Goal: Task Accomplishment & Management: Manage account settings

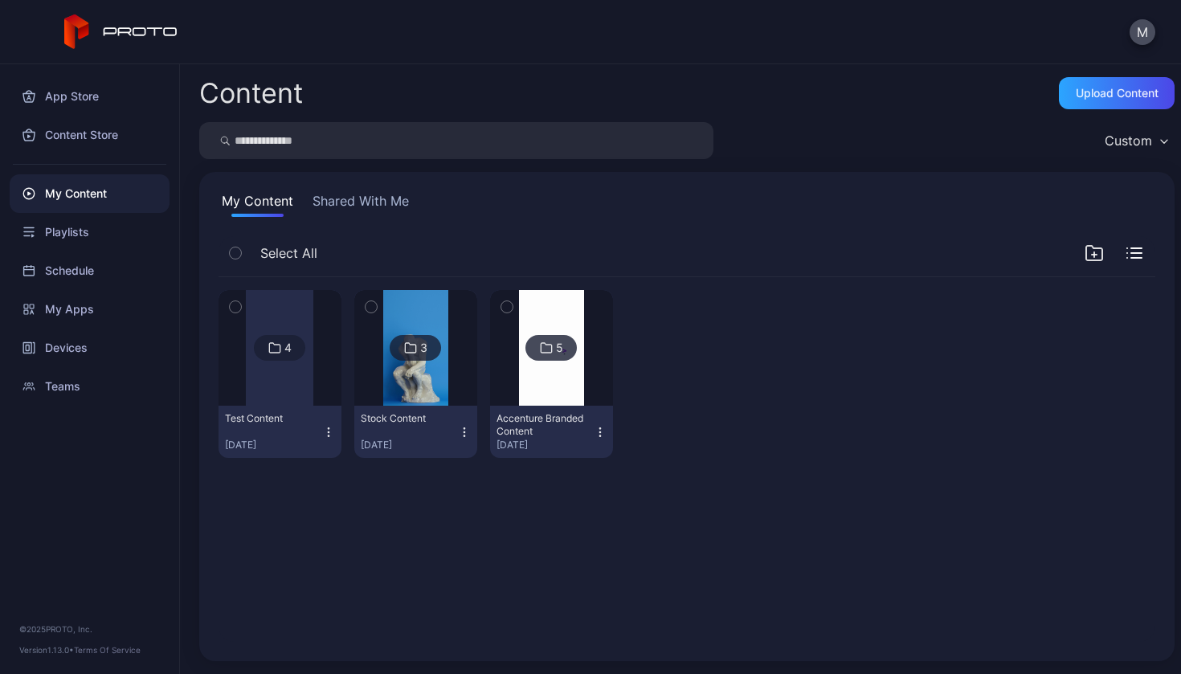
click at [281, 429] on div "Test Content Aug 27, 2025" at bounding box center [273, 431] width 97 height 39
click at [266, 378] on div at bounding box center [279, 348] width 67 height 116
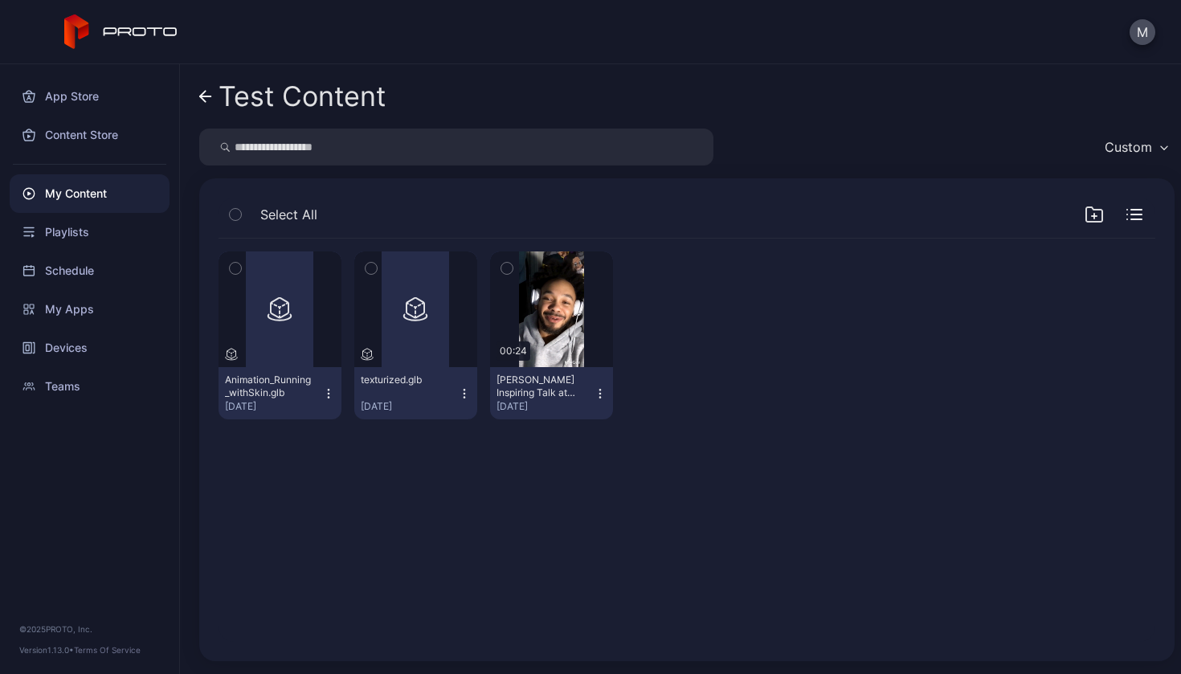
click at [423, 479] on div "Preview Animation_Running_withSkin.glb Aug 27, 2025 Preview texturized.glb Aug …" at bounding box center [687, 440] width 962 height 429
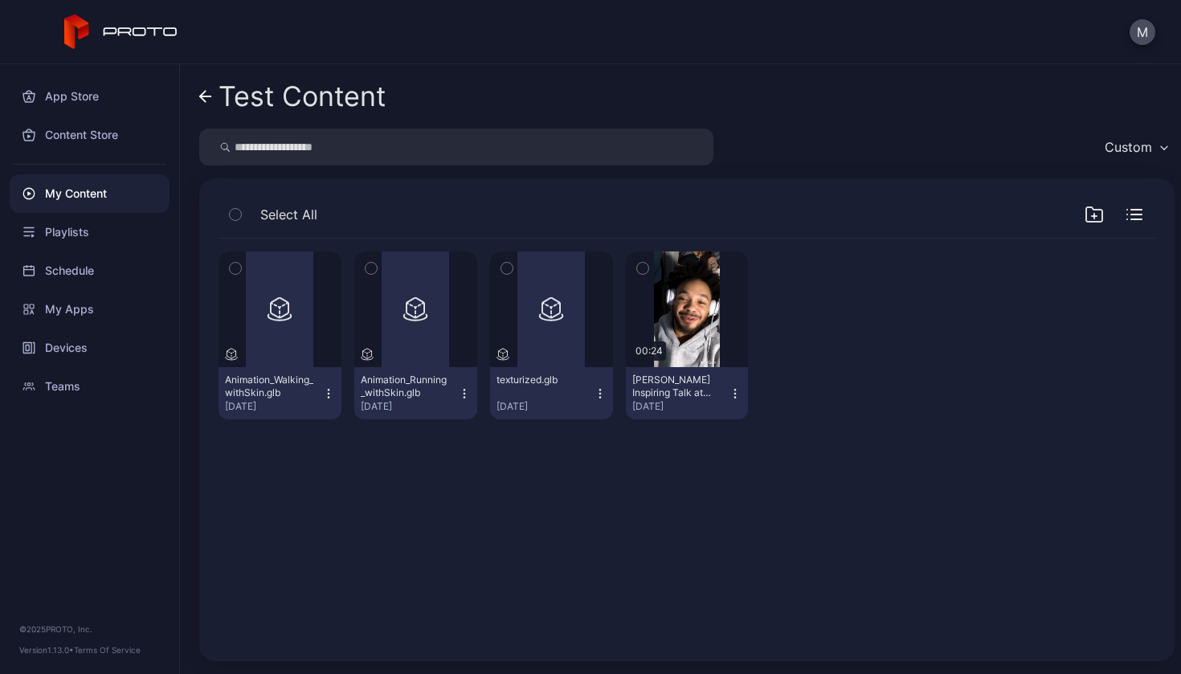
click at [322, 397] on icon "button" at bounding box center [328, 393] width 13 height 13
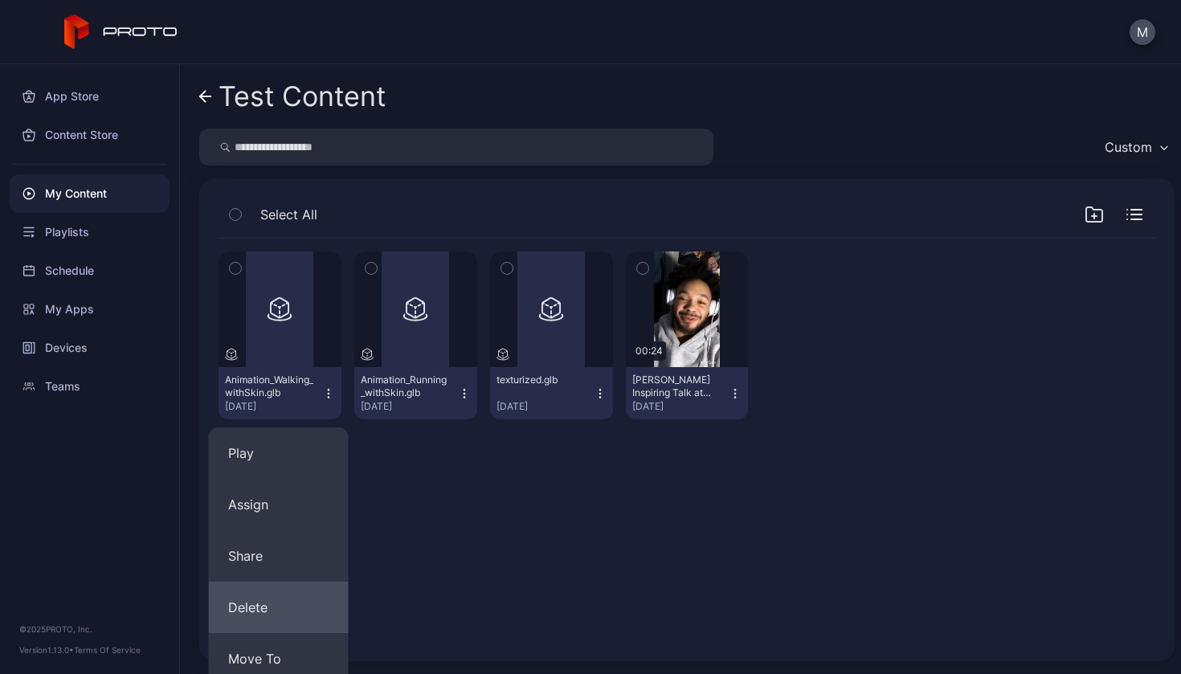
click at [290, 627] on button "Delete" at bounding box center [279, 607] width 140 height 51
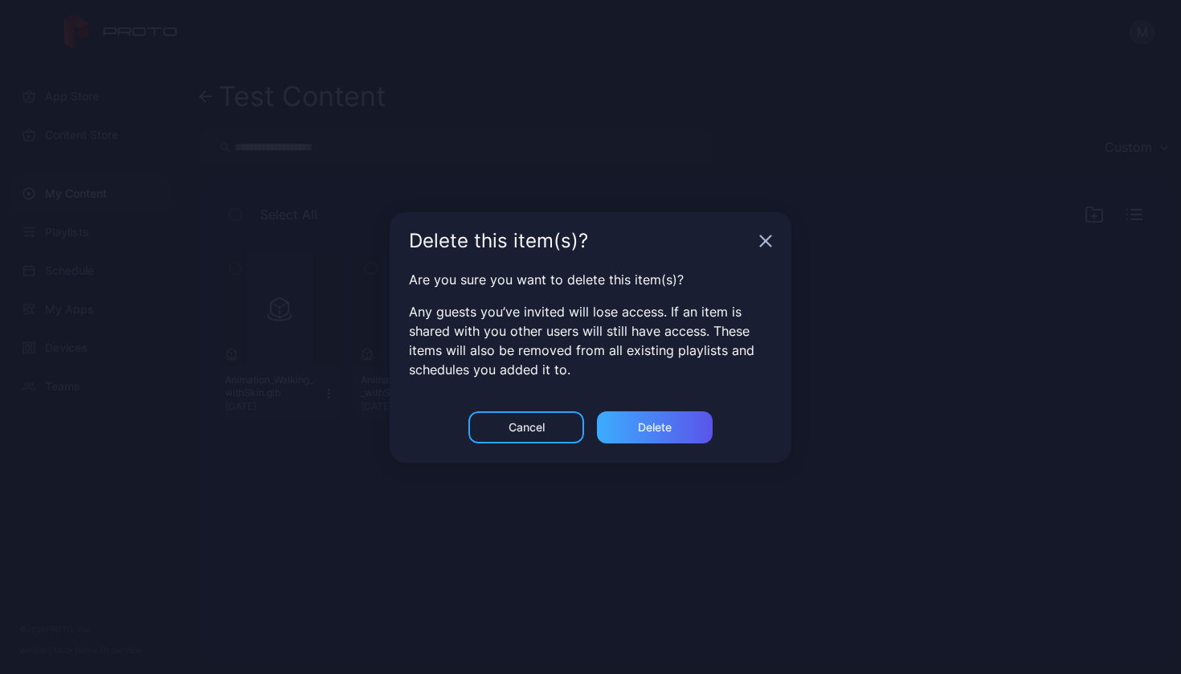
click at [632, 430] on div "Delete" at bounding box center [655, 427] width 116 height 32
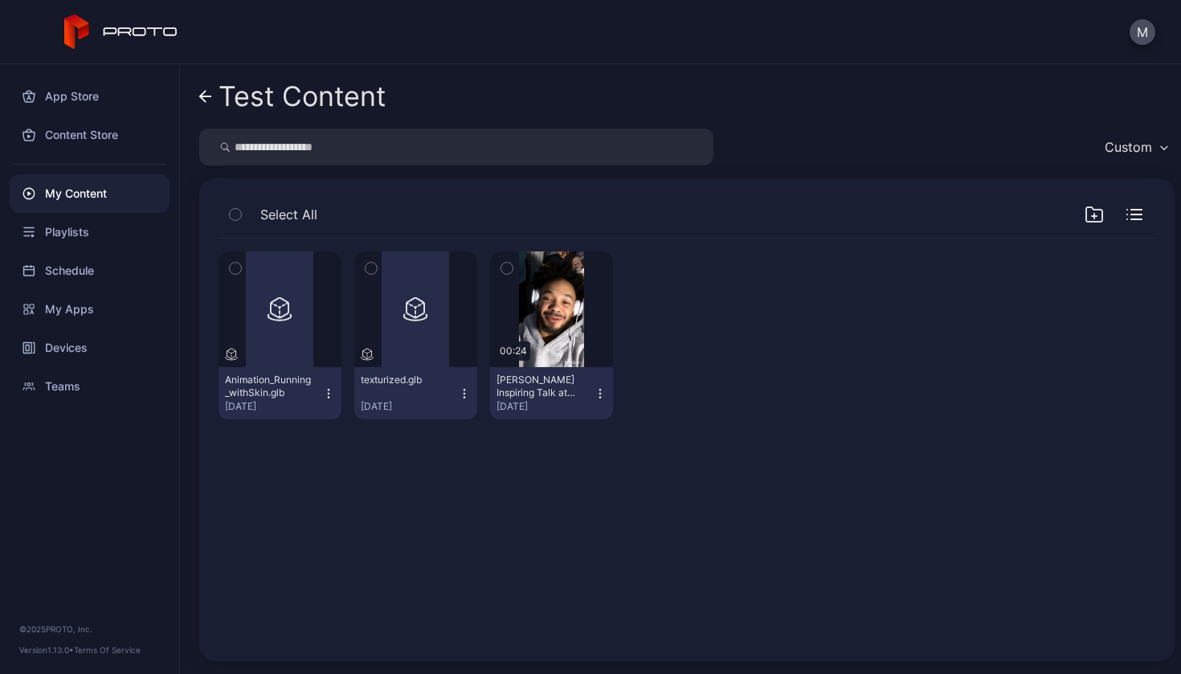
click at [327, 393] on icon "button" at bounding box center [328, 393] width 13 height 13
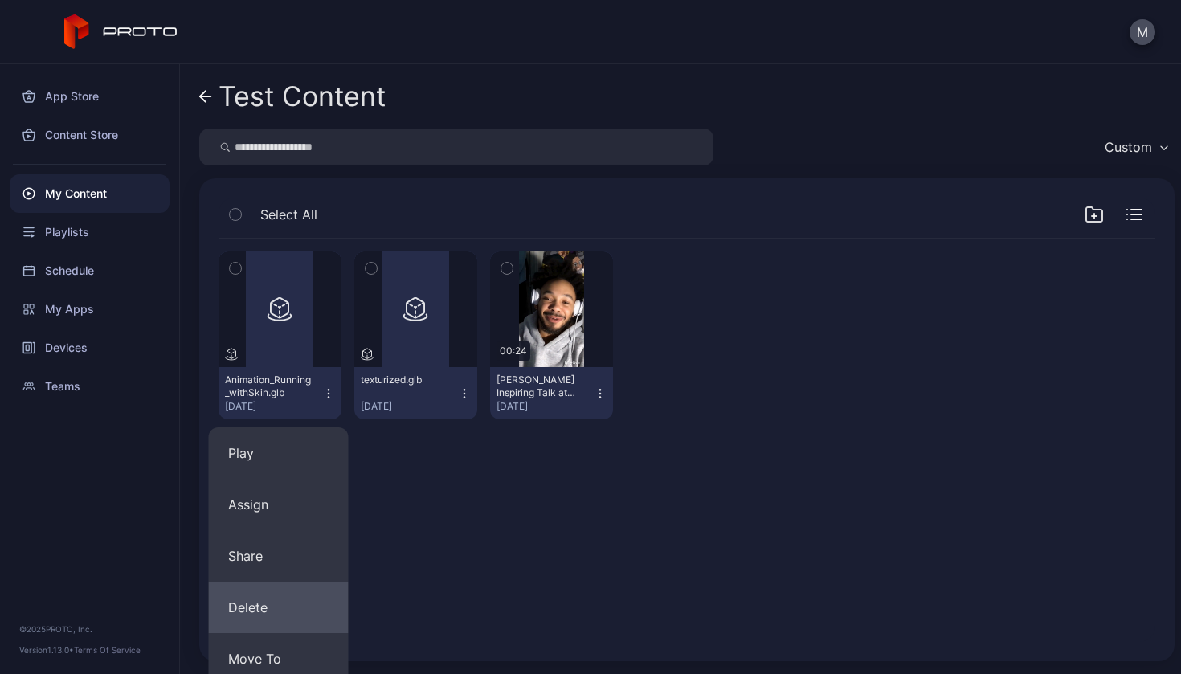
click at [265, 612] on button "Delete" at bounding box center [279, 607] width 140 height 51
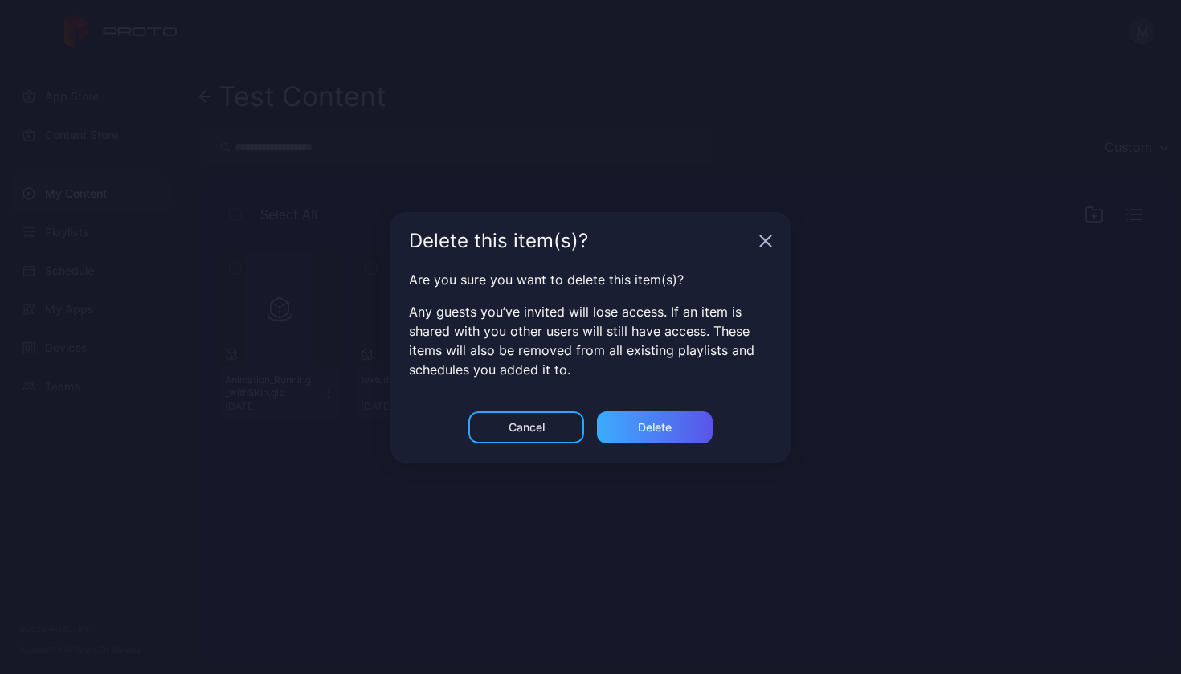
click at [635, 426] on div "Delete" at bounding box center [655, 427] width 116 height 32
